Goal: Task Accomplishment & Management: Manage account settings

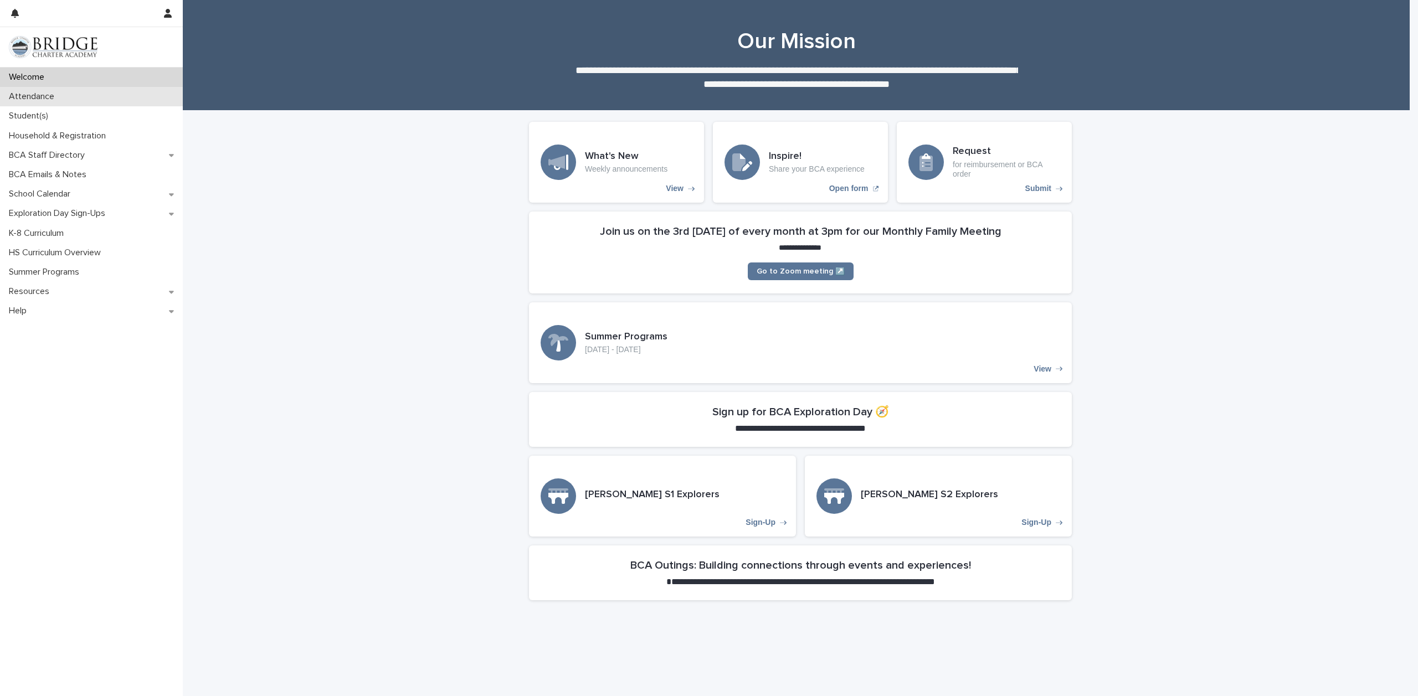
click at [35, 97] on p "Attendance" at bounding box center [33, 96] width 59 height 11
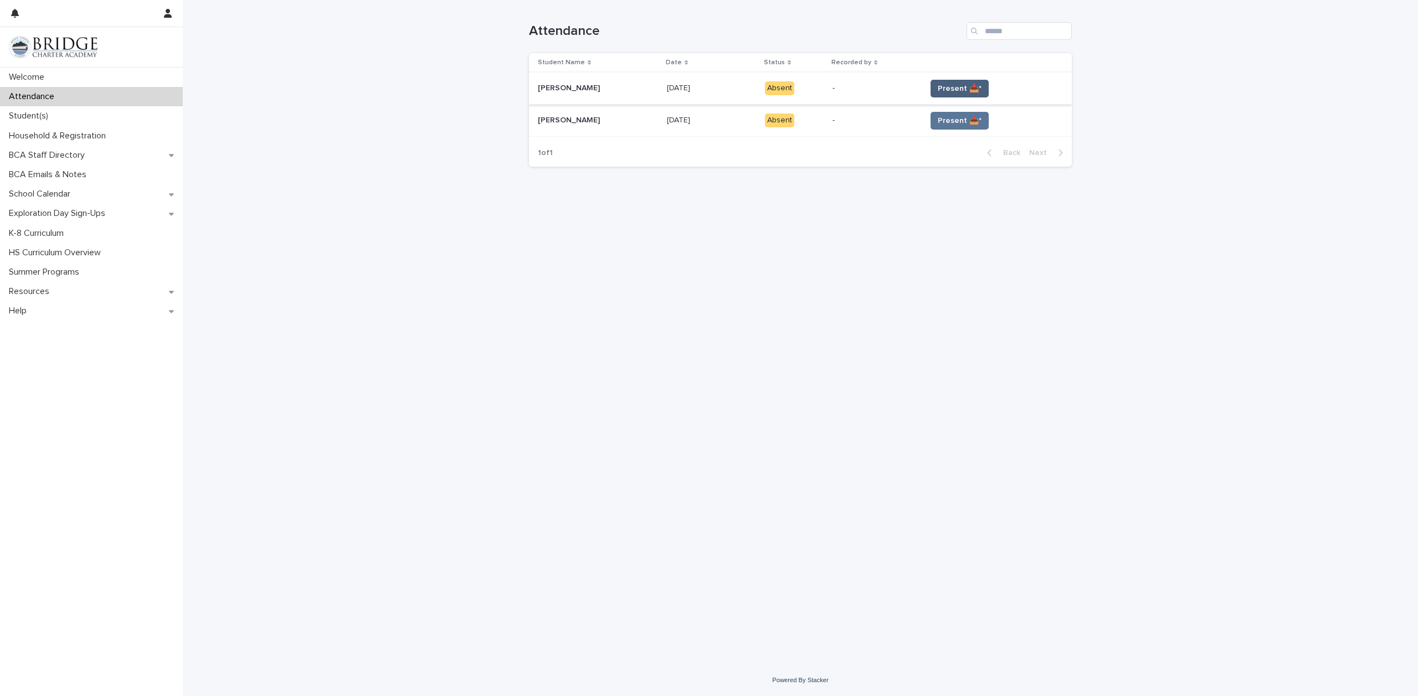
click at [968, 90] on span "Present 📥*" at bounding box center [960, 88] width 44 height 11
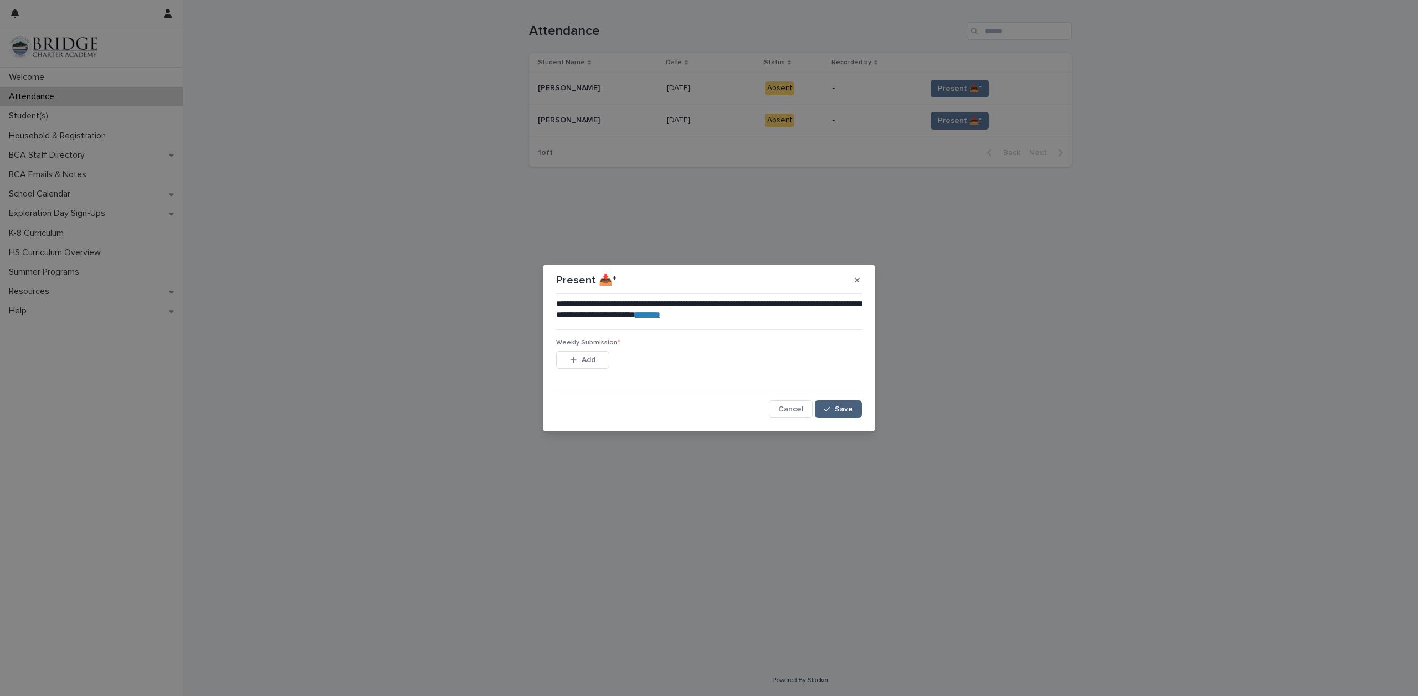
click at [844, 409] on span "Save" at bounding box center [844, 410] width 18 height 8
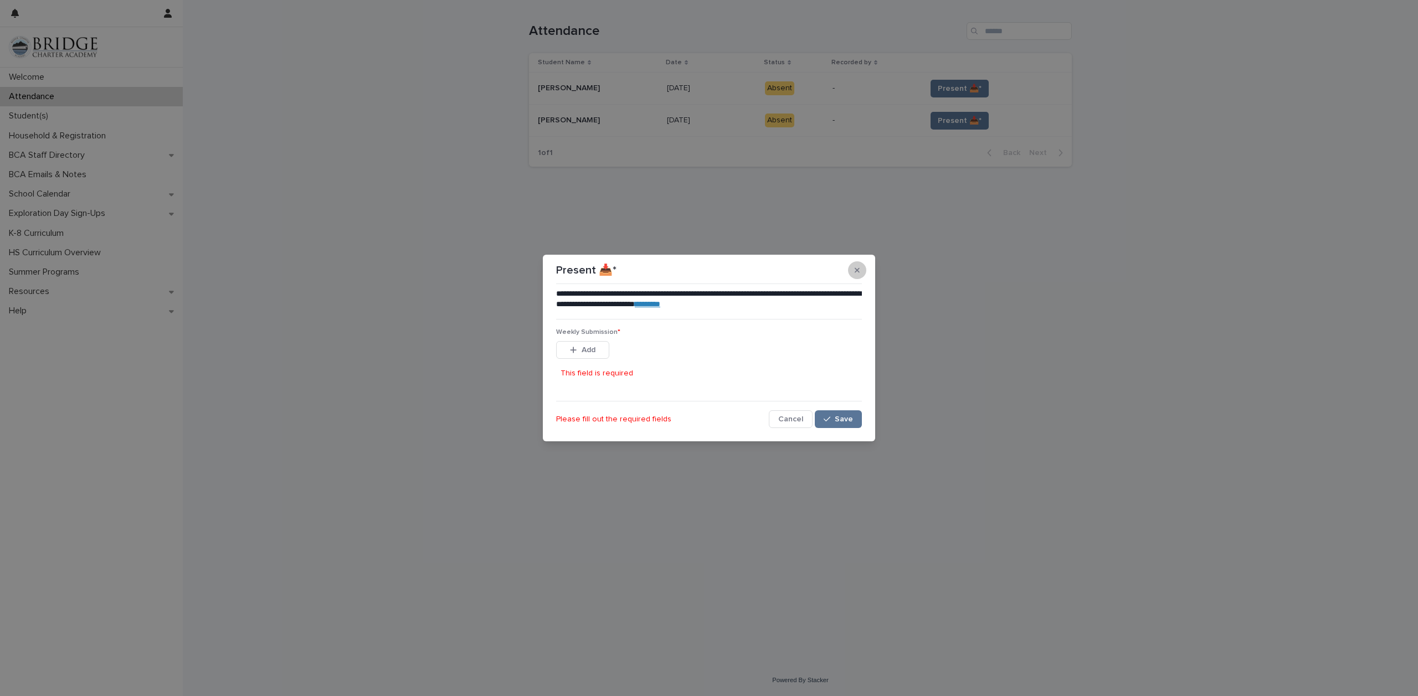
click at [860, 272] on button "button" at bounding box center [857, 270] width 18 height 18
